Goal: Task Accomplishment & Management: Use online tool/utility

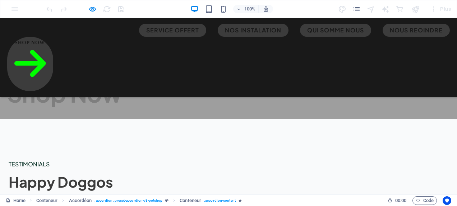
scroll to position [898, 0]
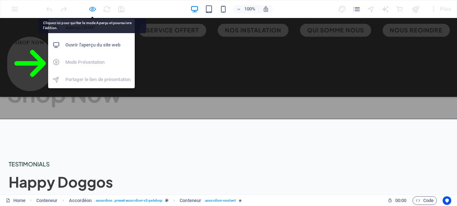
click at [93, 8] on icon "button" at bounding box center [92, 9] width 8 height 8
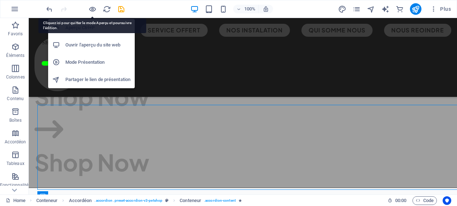
scroll to position [926, 0]
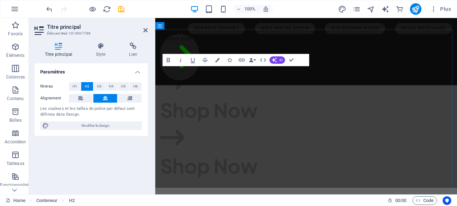
scroll to position [1019, 0]
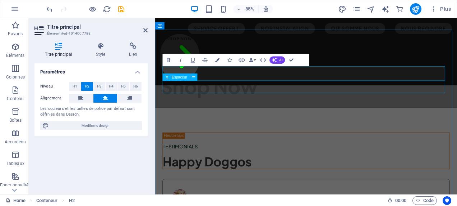
drag, startPoint x: 287, startPoint y: 83, endPoint x: 234, endPoint y: 92, distance: 53.8
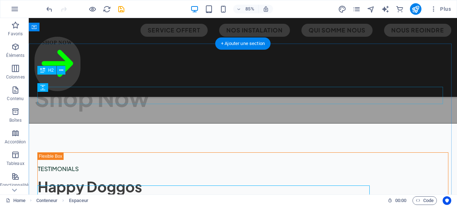
scroll to position [926, 0]
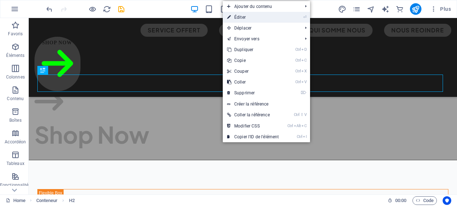
click at [259, 19] on link "⏎ Éditer" at bounding box center [253, 17] width 60 height 11
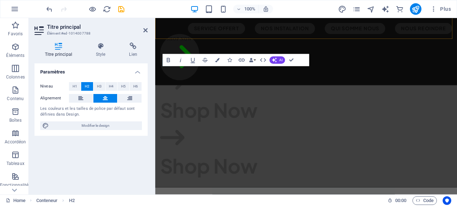
scroll to position [1019, 0]
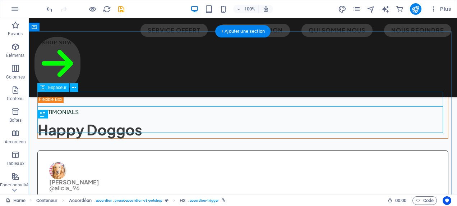
scroll to position [926, 0]
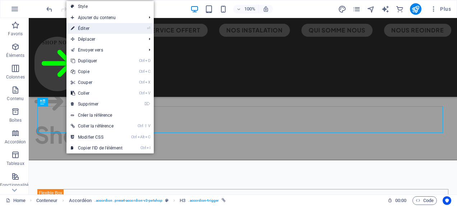
click at [128, 30] on li "⏎ Éditer" at bounding box center [109, 28] width 87 height 11
click at [98, 27] on link "⏎ Éditer" at bounding box center [96, 28] width 60 height 11
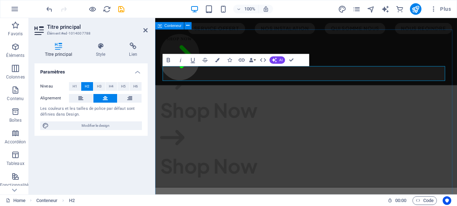
scroll to position [1019, 0]
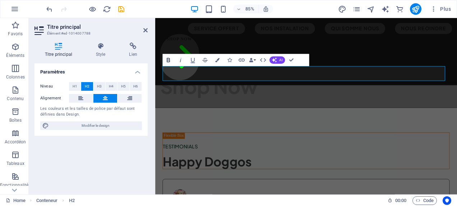
click at [167, 57] on icon "button" at bounding box center [168, 59] width 7 height 7
click at [179, 59] on icon "button" at bounding box center [180, 59] width 7 height 7
click at [217, 60] on icon "button" at bounding box center [217, 59] width 4 height 4
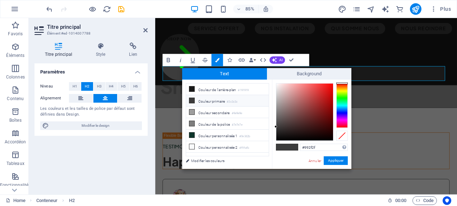
click at [315, 106] on div at bounding box center [304, 111] width 57 height 57
click at [321, 96] on div at bounding box center [304, 111] width 57 height 57
click at [326, 89] on div at bounding box center [304, 111] width 57 height 57
click at [329, 99] on div at bounding box center [304, 111] width 57 height 57
type input "#b70cac"
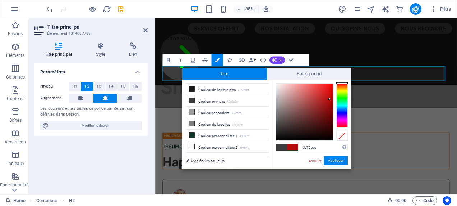
click at [341, 120] on div at bounding box center [341, 105] width 11 height 45
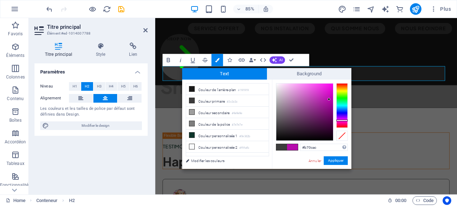
click at [341, 120] on div at bounding box center [341, 120] width 11 height 2
click at [337, 161] on button "Appliquer" at bounding box center [336, 160] width 24 height 9
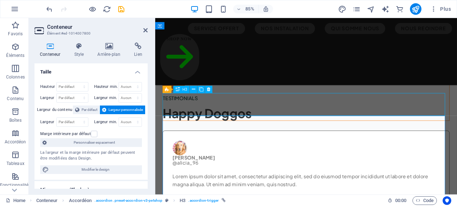
scroll to position [926, 0]
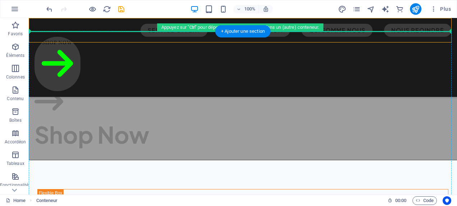
drag, startPoint x: 322, startPoint y: 19, endPoint x: 80, endPoint y: 89, distance: 251.2
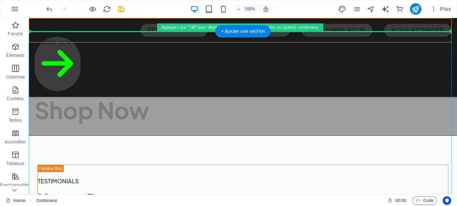
scroll to position [901, 0]
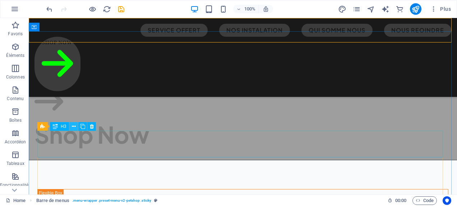
click at [73, 128] on icon at bounding box center [74, 127] width 4 height 8
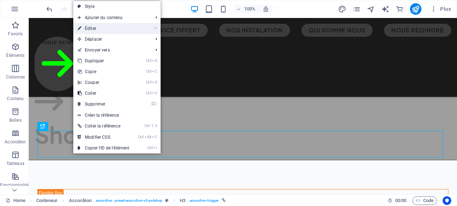
click at [112, 27] on link "⏎ Éditer" at bounding box center [103, 28] width 60 height 11
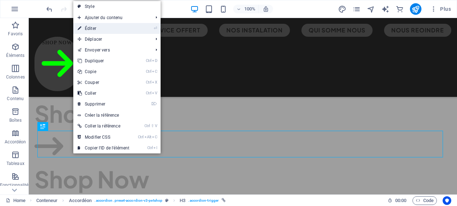
scroll to position [982, 0]
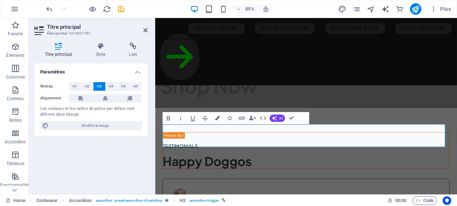
click at [217, 115] on button "Colors" at bounding box center [216, 118] width 11 height 12
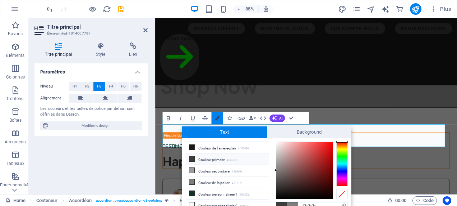
scroll to position [3, 0]
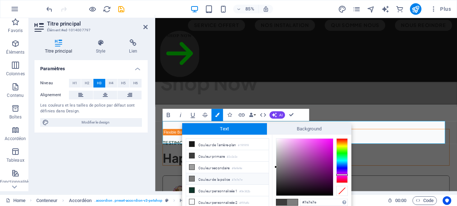
click at [341, 174] on div at bounding box center [341, 160] width 11 height 45
click at [321, 152] on div at bounding box center [304, 166] width 57 height 57
click at [292, 199] on span at bounding box center [292, 202] width 11 height 6
click at [292, 200] on span at bounding box center [292, 202] width 11 height 6
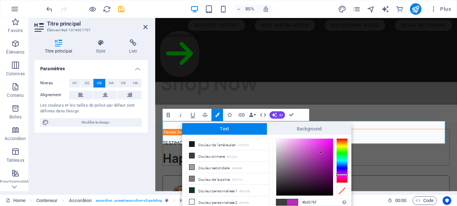
click at [292, 200] on span at bounding box center [292, 202] width 11 height 6
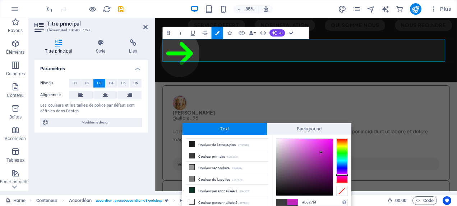
scroll to position [1098, 0]
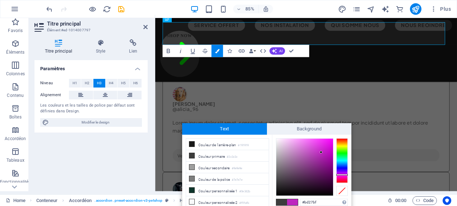
click at [295, 200] on span at bounding box center [292, 202] width 11 height 6
click at [322, 148] on div at bounding box center [304, 166] width 57 height 57
click at [322, 148] on div at bounding box center [321, 148] width 3 height 3
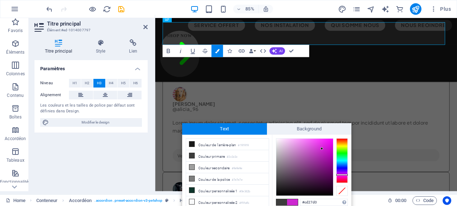
click at [322, 148] on div at bounding box center [321, 148] width 3 height 3
drag, startPoint x: 322, startPoint y: 148, endPoint x: 327, endPoint y: 150, distance: 5.7
click at [323, 148] on div at bounding box center [321, 148] width 3 height 3
type input "#c315c6"
click at [327, 151] on div at bounding box center [304, 166] width 57 height 57
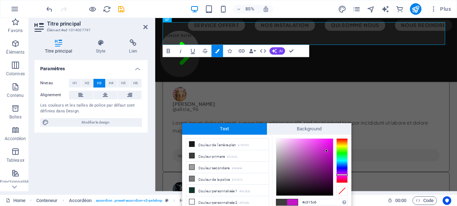
click at [327, 151] on div at bounding box center [326, 150] width 3 height 3
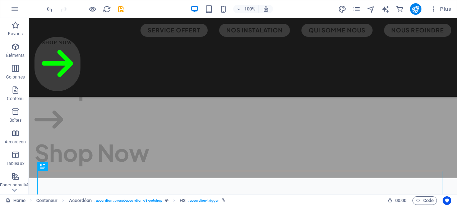
scroll to position [908, 0]
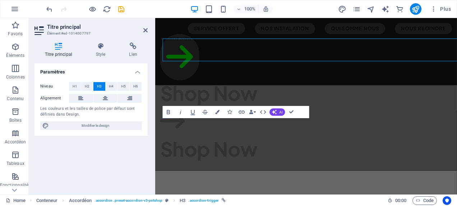
scroll to position [990, 0]
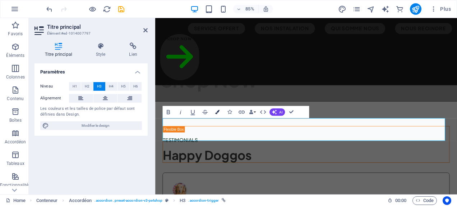
click at [219, 113] on icon "button" at bounding box center [217, 112] width 4 height 4
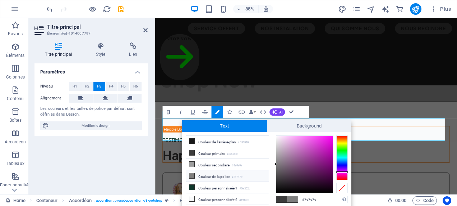
click at [341, 172] on div at bounding box center [341, 157] width 11 height 45
click at [341, 172] on div at bounding box center [341, 172] width 11 height 2
type input "#c91bc3"
click at [325, 147] on div at bounding box center [304, 163] width 57 height 57
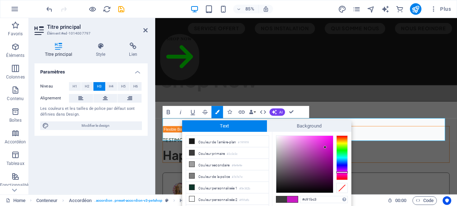
click at [325, 147] on div at bounding box center [325, 147] width 3 height 3
drag, startPoint x: 433, startPoint y: 144, endPoint x: 305, endPoint y: 91, distance: 138.2
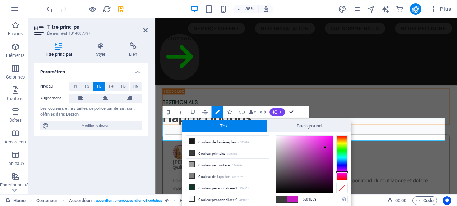
scroll to position [908, 0]
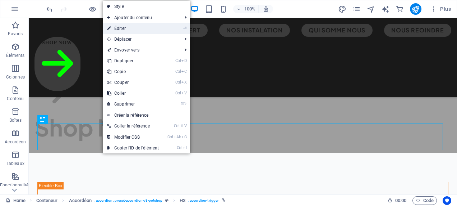
click at [162, 29] on link "⏎ Éditer" at bounding box center [133, 28] width 60 height 11
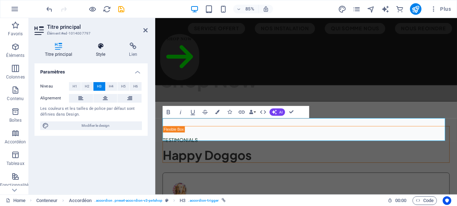
click at [99, 47] on icon at bounding box center [101, 45] width 31 height 7
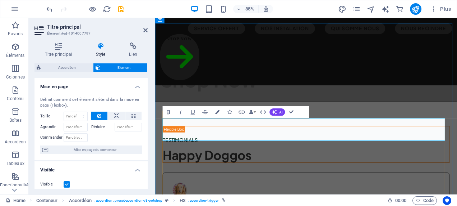
drag, startPoint x: 281, startPoint y: 151, endPoint x: 171, endPoint y: 151, distance: 110.7
click at [215, 111] on icon "button" at bounding box center [217, 112] width 4 height 4
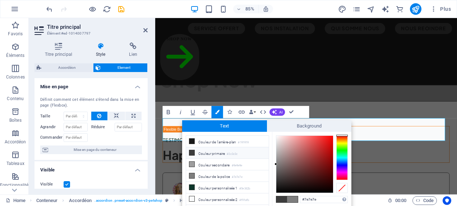
click at [342, 170] on div at bounding box center [341, 157] width 11 height 45
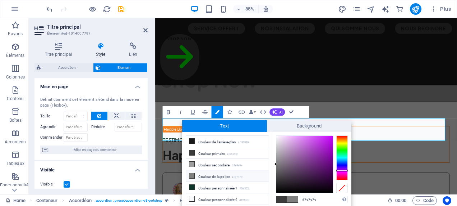
click at [343, 172] on div at bounding box center [341, 157] width 11 height 45
click at [343, 170] on div at bounding box center [341, 157] width 11 height 45
type input "#a218d3"
click at [326, 145] on div at bounding box center [304, 163] width 57 height 57
click at [326, 145] on div at bounding box center [326, 144] width 3 height 3
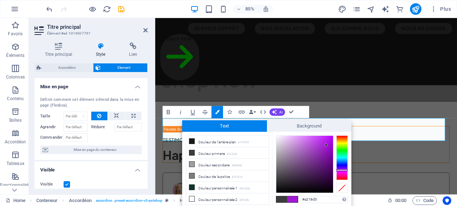
click at [326, 145] on div at bounding box center [326, 144] width 3 height 3
click at [291, 197] on span at bounding box center [292, 199] width 11 height 6
click at [291, 196] on span at bounding box center [292, 199] width 11 height 6
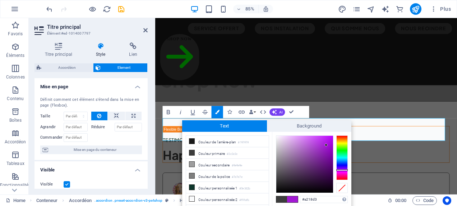
click at [291, 196] on span at bounding box center [292, 199] width 11 height 6
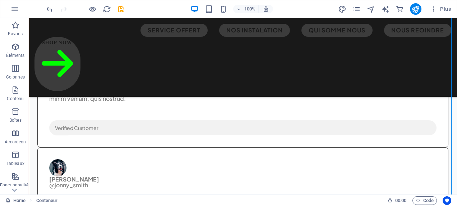
scroll to position [1073, 0]
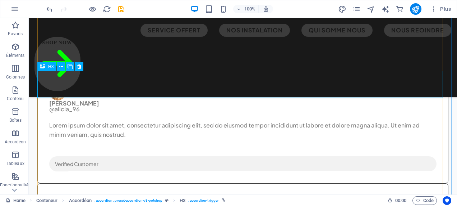
click at [58, 69] on button at bounding box center [61, 66] width 9 height 9
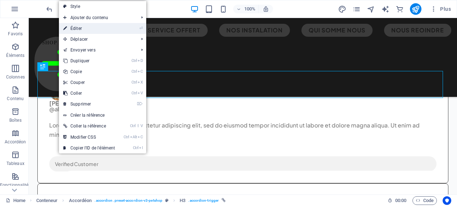
click at [88, 27] on link "⏎ Éditer" at bounding box center [89, 28] width 60 height 11
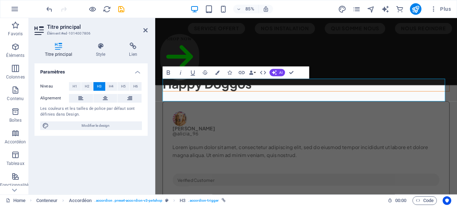
scroll to position [1167, 0]
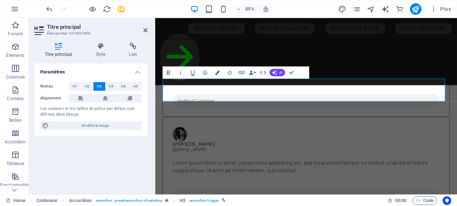
click at [219, 73] on icon "button" at bounding box center [217, 72] width 4 height 4
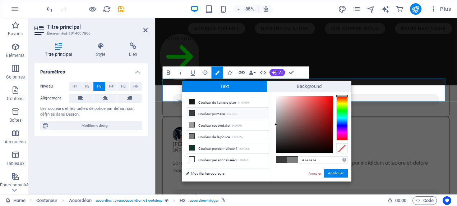
click at [342, 130] on div at bounding box center [341, 118] width 11 height 45
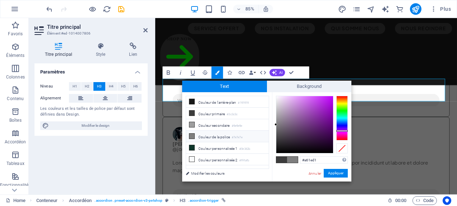
click at [324, 106] on div at bounding box center [304, 124] width 57 height 57
click at [324, 106] on div at bounding box center [324, 106] width 3 height 3
click at [329, 105] on div at bounding box center [304, 124] width 57 height 57
click at [328, 105] on div at bounding box center [328, 105] width 3 height 3
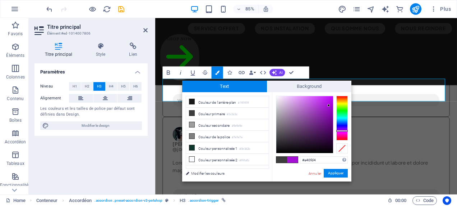
type input "#a511d4"
click at [337, 171] on button "Appliquer" at bounding box center [336, 173] width 24 height 9
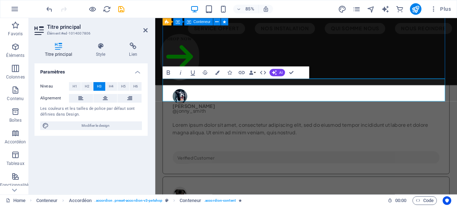
scroll to position [1073, 0]
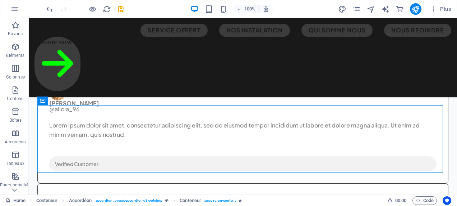
scroll to position [926, 0]
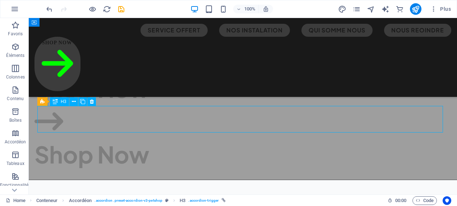
scroll to position [1007, 0]
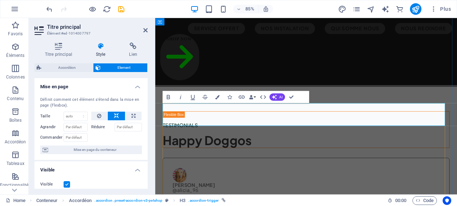
drag, startPoint x: 205, startPoint y: 133, endPoint x: 187, endPoint y: 131, distance: 18.5
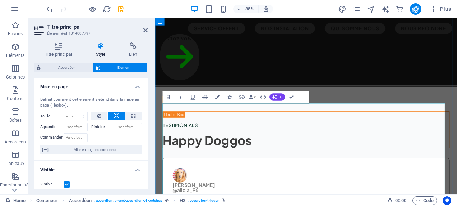
scroll to position [2989, 1]
click at [143, 31] on icon at bounding box center [145, 30] width 4 height 6
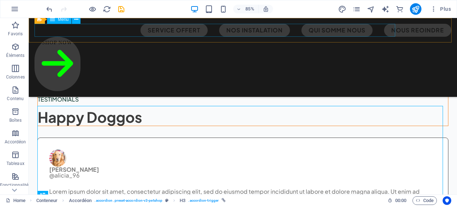
scroll to position [926, 0]
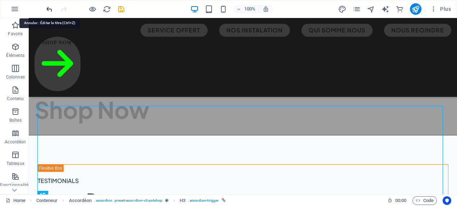
click at [51, 8] on icon "undo" at bounding box center [49, 9] width 8 height 8
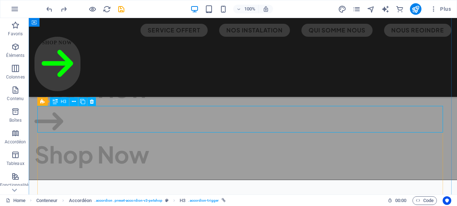
scroll to position [1007, 0]
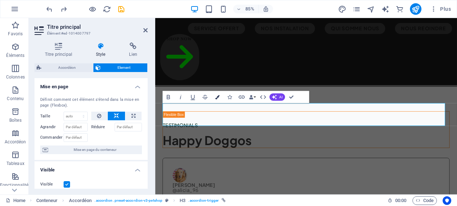
click at [216, 97] on icon "button" at bounding box center [217, 96] width 4 height 4
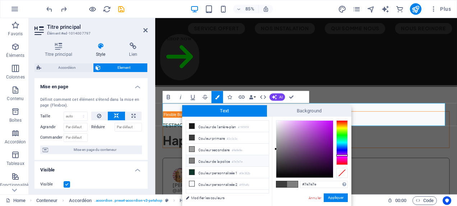
click at [342, 155] on div at bounding box center [341, 142] width 11 height 45
type input "#9e10c8"
click at [328, 132] on div at bounding box center [304, 148] width 57 height 57
click at [338, 196] on button "Appliquer" at bounding box center [336, 197] width 24 height 9
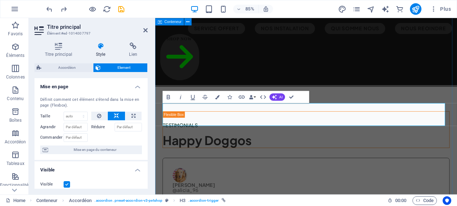
drag, startPoint x: 473, startPoint y: 75, endPoint x: 552, endPoint y: 67, distance: 79.4
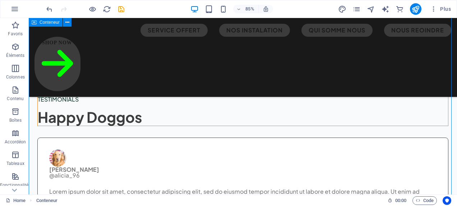
scroll to position [926, 0]
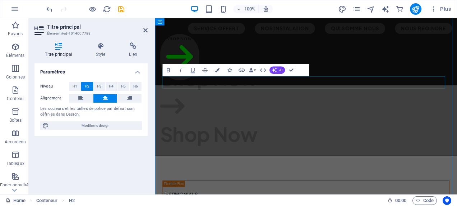
scroll to position [1007, 0]
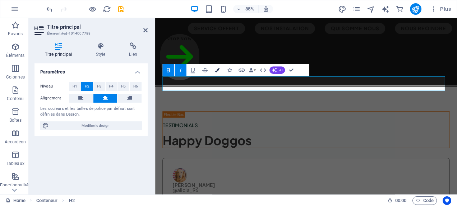
click at [217, 69] on icon "button" at bounding box center [217, 70] width 4 height 4
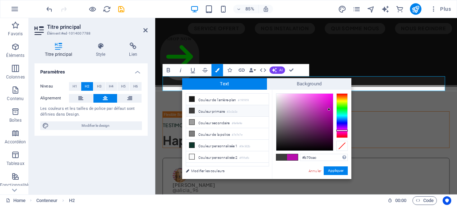
type input "#cc27c1"
click at [322, 105] on div at bounding box center [304, 121] width 57 height 57
click at [335, 169] on button "Appliquer" at bounding box center [336, 170] width 24 height 9
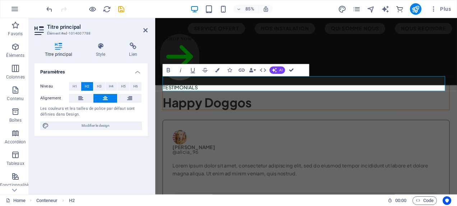
scroll to position [926, 0]
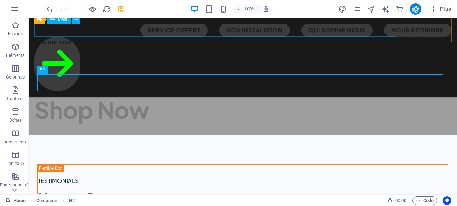
click at [127, 28] on nav "service offert nos instalation qui somme nous nous reoindre" at bounding box center [242, 30] width 417 height 13
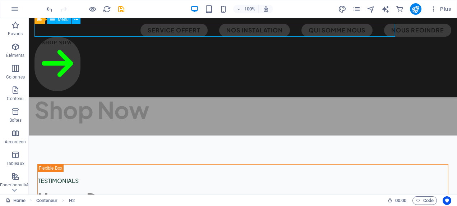
click at [127, 28] on nav "service offert nos instalation qui somme nous nous reoindre" at bounding box center [242, 30] width 417 height 13
select select "primary"
select select "secondary"
select select "default"
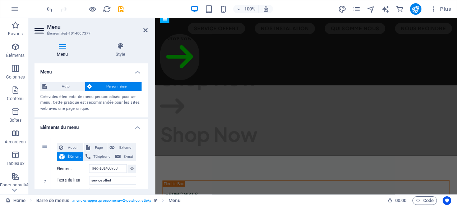
scroll to position [1007, 0]
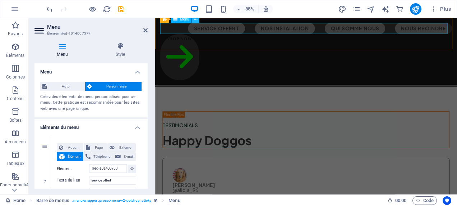
click at [195, 20] on icon at bounding box center [195, 19] width 3 height 6
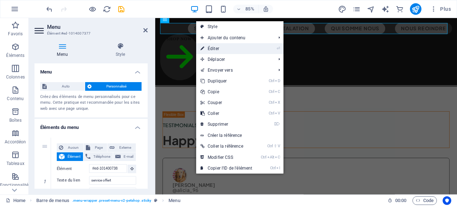
click at [226, 47] on link "⏎ Éditer" at bounding box center [226, 48] width 60 height 11
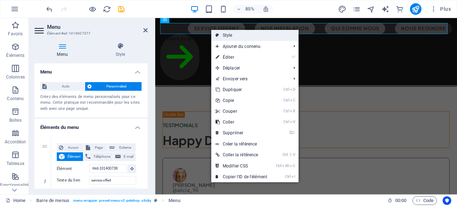
click at [223, 36] on link "Style" at bounding box center [254, 35] width 87 height 11
select select "rem"
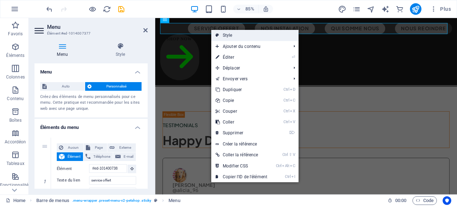
select select "rem"
select select "hover_box_bottom"
select select "px"
select select "rem"
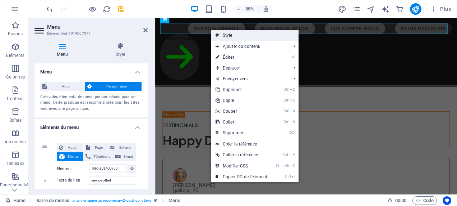
select select "rem"
select select "px"
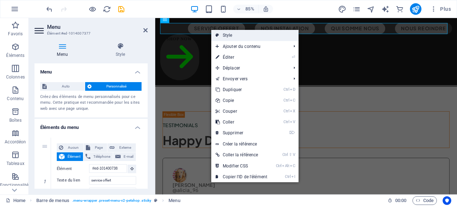
select select
select select "px"
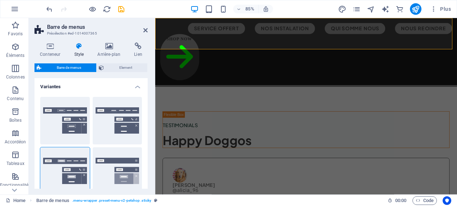
click at [159, 10] on div "85% Plus" at bounding box center [249, 8] width 409 height 11
click at [56, 52] on h4 "Conteneur" at bounding box center [51, 49] width 34 height 15
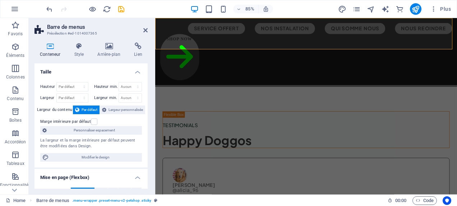
drag, startPoint x: 146, startPoint y: 83, endPoint x: 146, endPoint y: 118, distance: 35.6
click at [146, 118] on div "Hauteur Par défaut px rem % vh vw Hauteur min. Aucun px rem % vh vw Largeur Par…" at bounding box center [90, 121] width 113 height 91
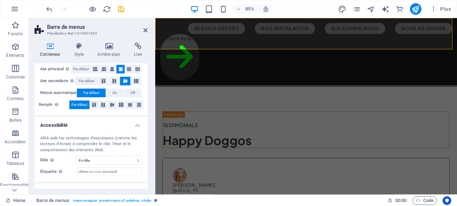
scroll to position [120, 0]
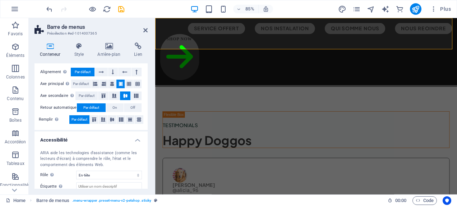
click at [50, 49] on icon at bounding box center [49, 45] width 31 height 7
drag, startPoint x: 146, startPoint y: 134, endPoint x: 145, endPoint y: 155, distance: 20.5
click at [145, 155] on li "Accessibilité ARIA aide les technologies d'assistance (comme les lecteurs d'écr…" at bounding box center [90, 163] width 113 height 65
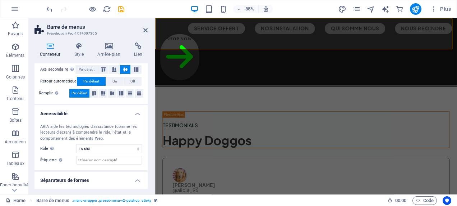
scroll to position [162, 0]
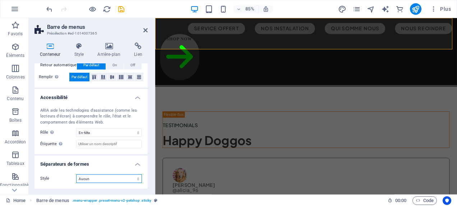
drag, startPoint x: 102, startPoint y: 177, endPoint x: 34, endPoint y: 179, distance: 68.3
click at [40, 179] on div "Style Aucun Triangle Carré Diagonale Polygone 1 Polygone 2 Zigzag Plusieurs zig…" at bounding box center [90, 178] width 113 height 20
click at [88, 179] on select "Aucun Triangle Carré Diagonale Polygone 1 Polygone 2 Zigzag Plusieurs zigzags V…" at bounding box center [109, 178] width 66 height 9
drag, startPoint x: 85, startPoint y: 179, endPoint x: 59, endPoint y: 180, distance: 26.3
click at [59, 180] on div "Style Aucun Triangle Carré Diagonale Polygone 1 Polygone 2 Zigzag Plusieurs zig…" at bounding box center [91, 178] width 102 height 9
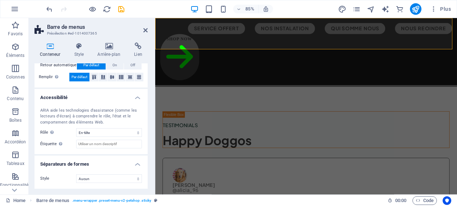
drag, startPoint x: 146, startPoint y: 166, endPoint x: 145, endPoint y: 190, distance: 24.1
click at [145, 190] on div "Conteneur Style Arrière-plan Lien Taille Hauteur Par défaut px rem % vh vw Haut…" at bounding box center [91, 115] width 125 height 157
click at [148, 181] on div "Conteneur Style Arrière-plan Lien Taille Hauteur Par défaut px rem % vh vw Haut…" at bounding box center [91, 115] width 125 height 157
click at [137, 165] on h4 "Séparateurs de formes" at bounding box center [90, 161] width 113 height 13
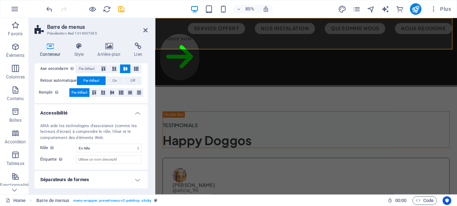
scroll to position [147, 0]
click at [145, 157] on div "ARIA aide les technologies d'assistance (comme les lecteurs d'écran) à comprend…" at bounding box center [90, 143] width 113 height 52
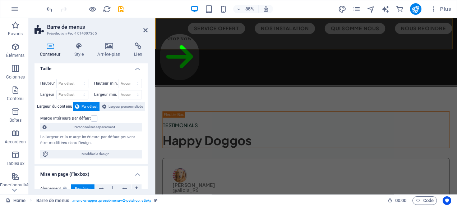
scroll to position [0, 0]
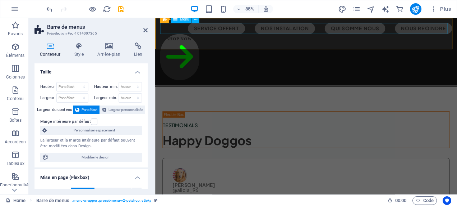
click at [218, 28] on nav "service offert nos instalation qui somme nous nous reoindre" at bounding box center [332, 30] width 343 height 13
select select "primary"
select select "secondary"
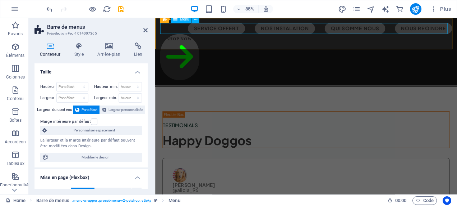
select select "default"
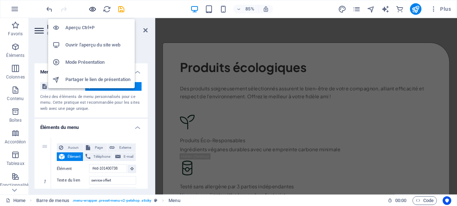
click at [93, 9] on icon "button" at bounding box center [92, 9] width 8 height 8
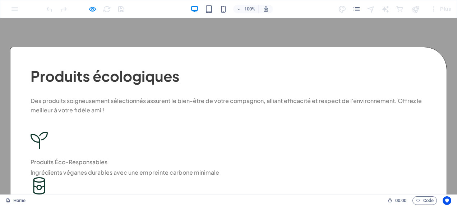
scroll to position [95, 0]
